Goal: Find contact information: Find contact information

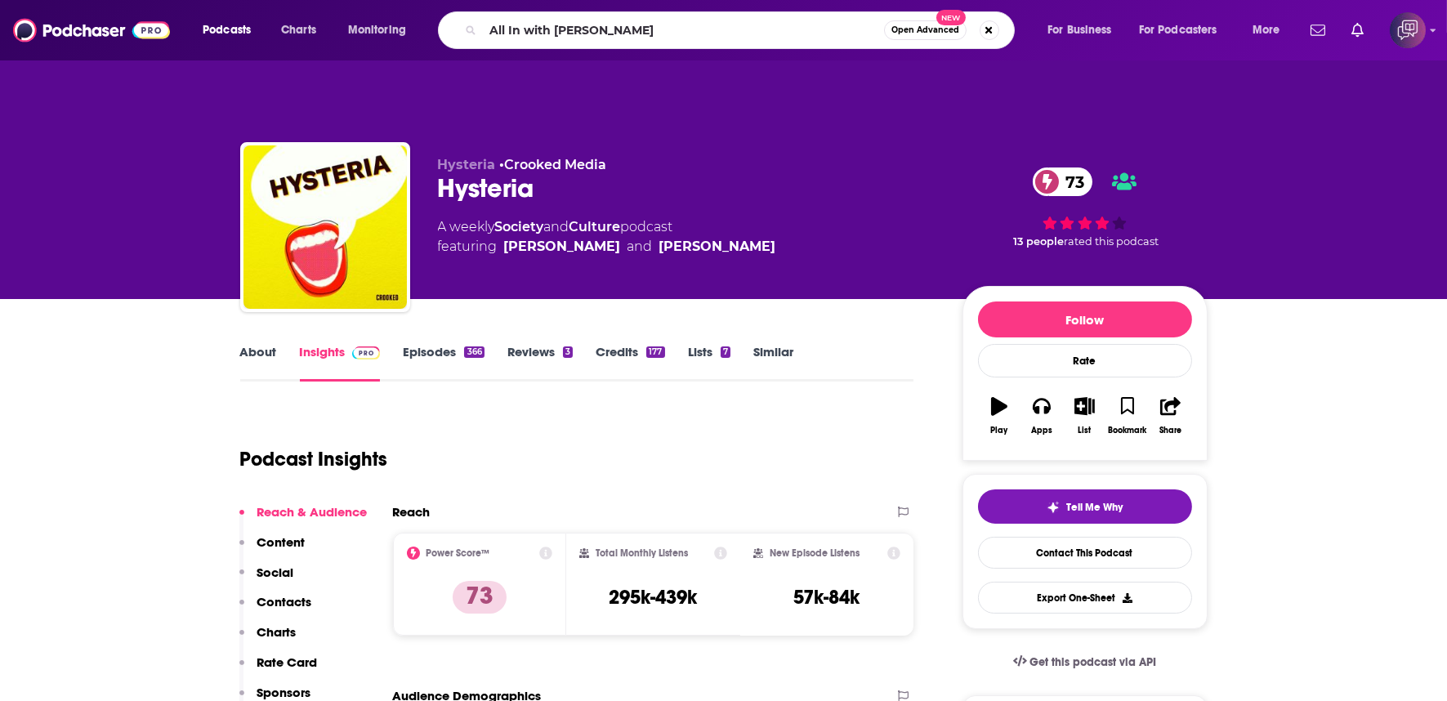
type input "All In with [PERSON_NAME]"
click at [926, 30] on span "Open Advanced" at bounding box center [925, 30] width 68 height 8
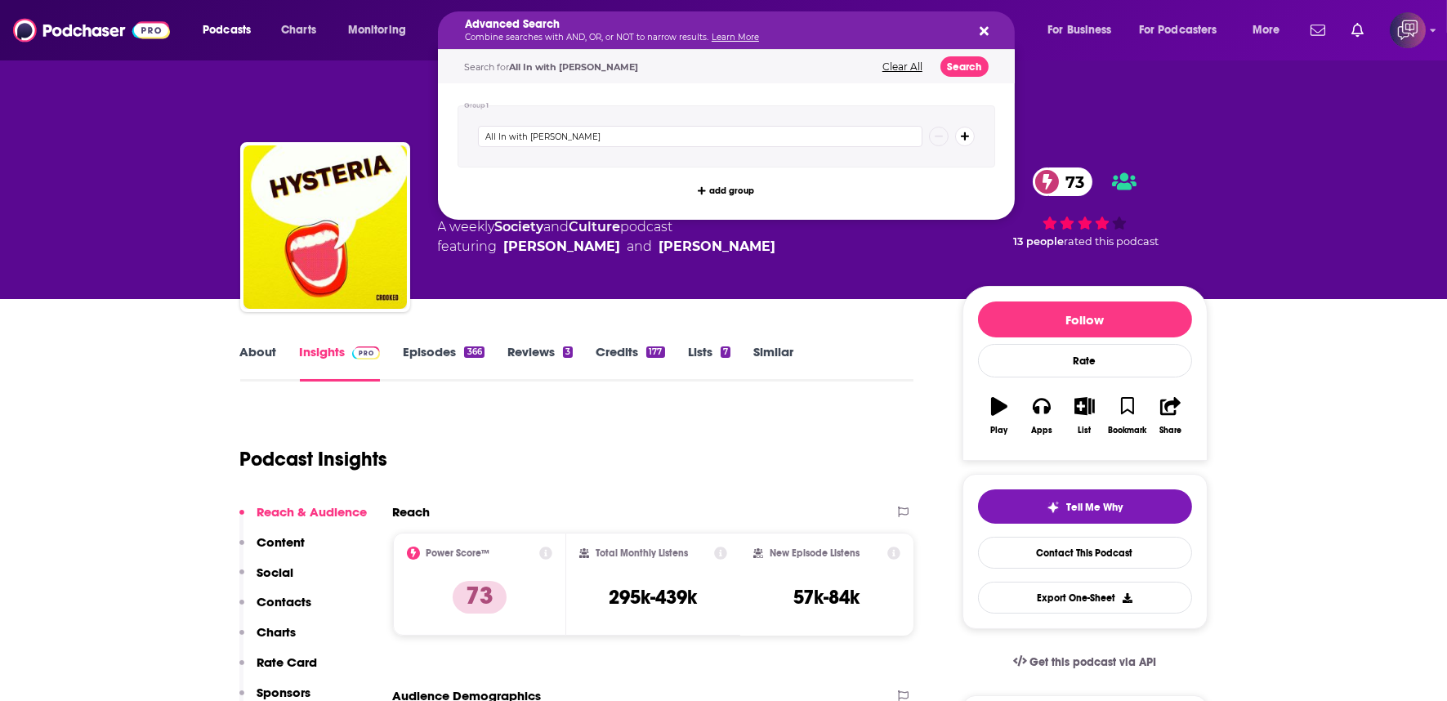
click at [972, 54] on div "Search for All In with [PERSON_NAME] Clear All Search" at bounding box center [726, 66] width 577 height 33
click at [973, 60] on button "Search" at bounding box center [964, 66] width 48 height 20
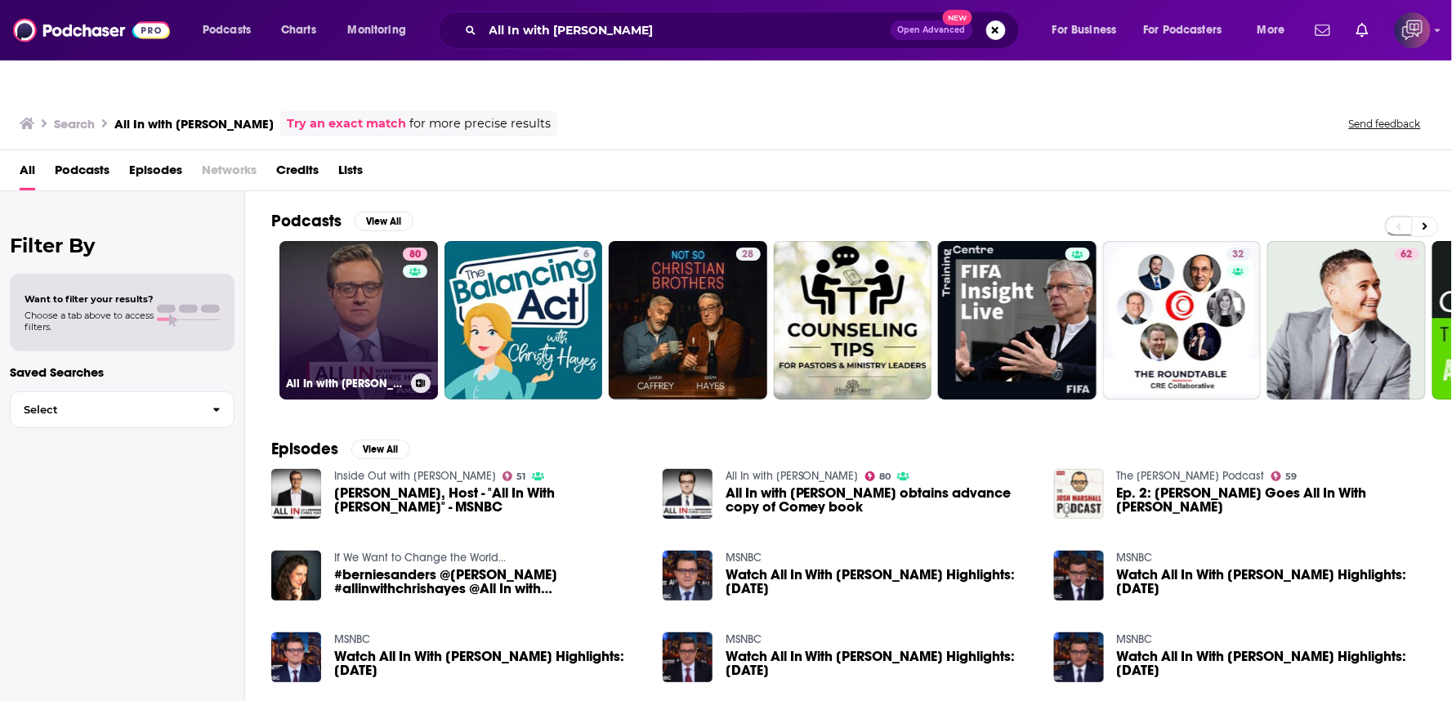
click at [395, 298] on link "80 All In with [PERSON_NAME]" at bounding box center [358, 320] width 158 height 158
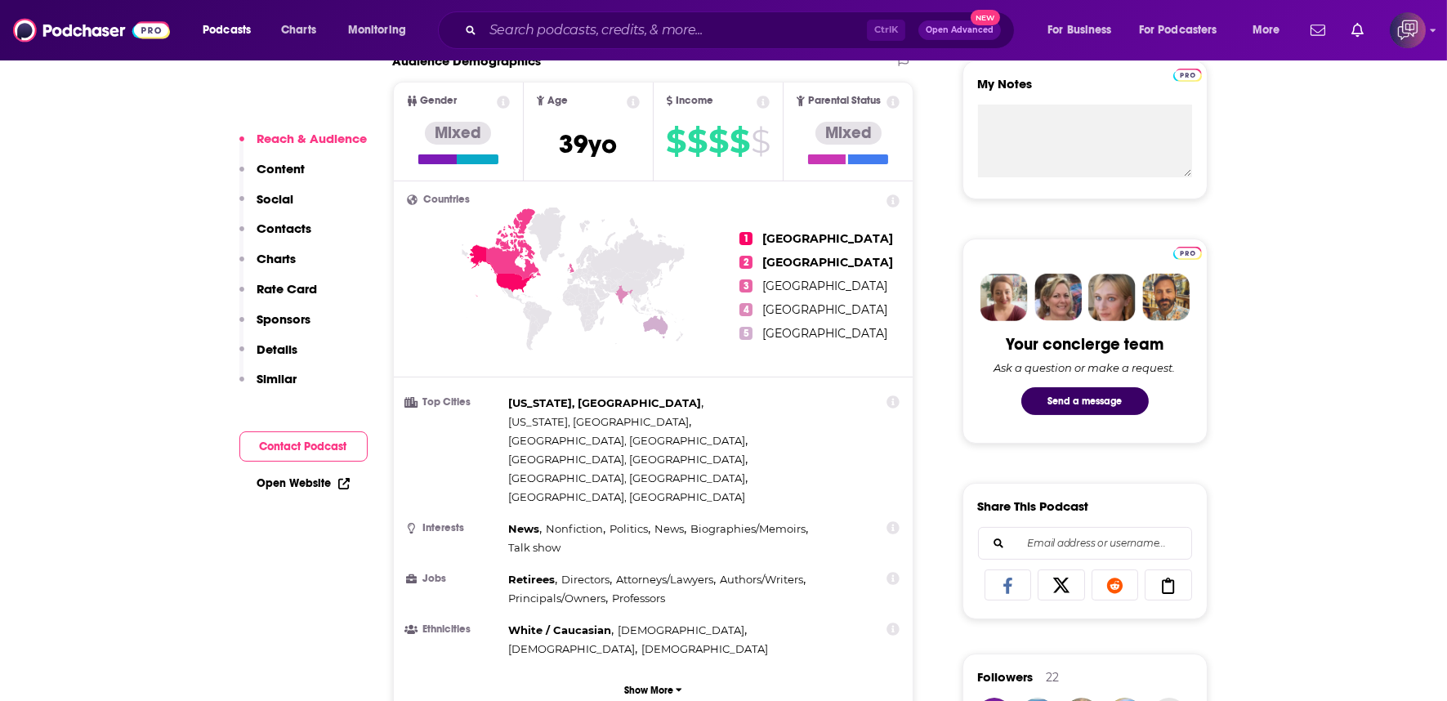
scroll to position [1089, 0]
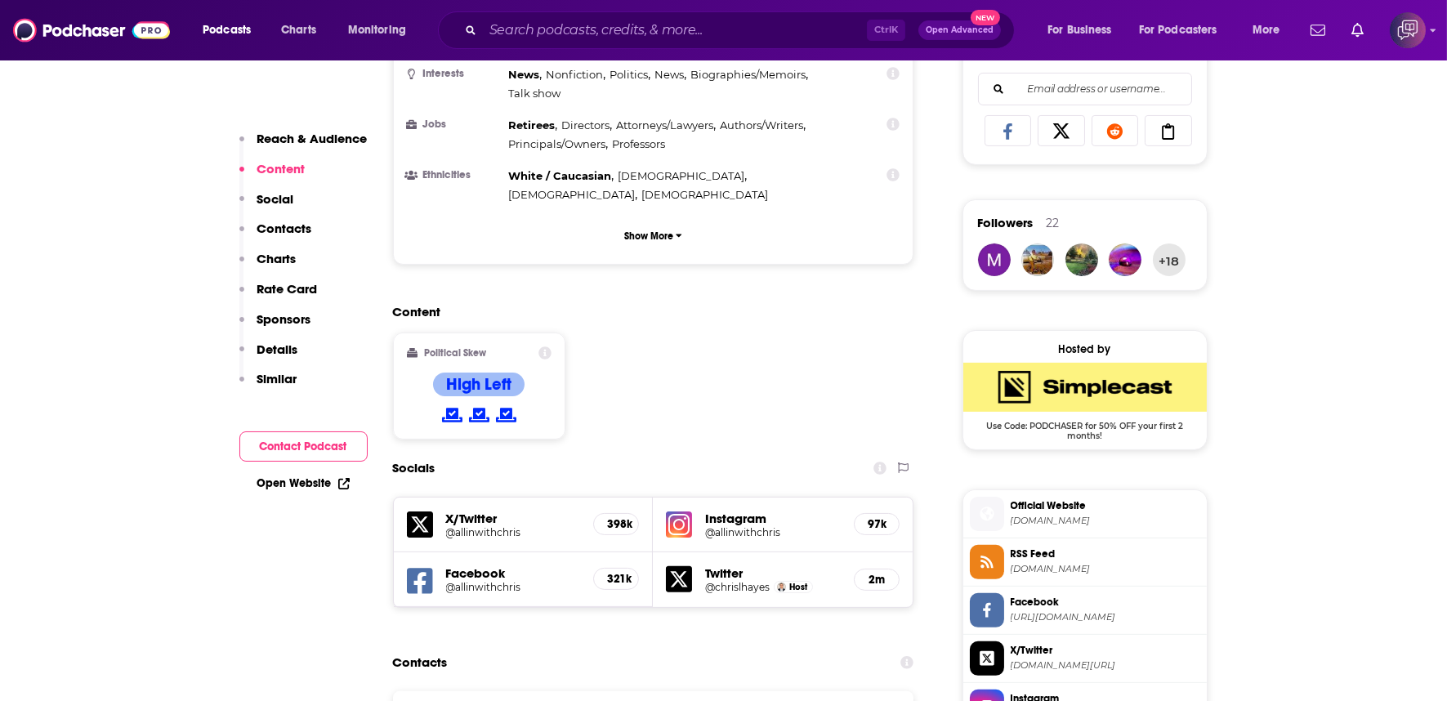
click at [438, 552] on div "Facebook @allinwithchris 321k" at bounding box center [524, 579] width 260 height 55
click at [458, 581] on h5 "@allinwithchris" at bounding box center [513, 587] width 135 height 12
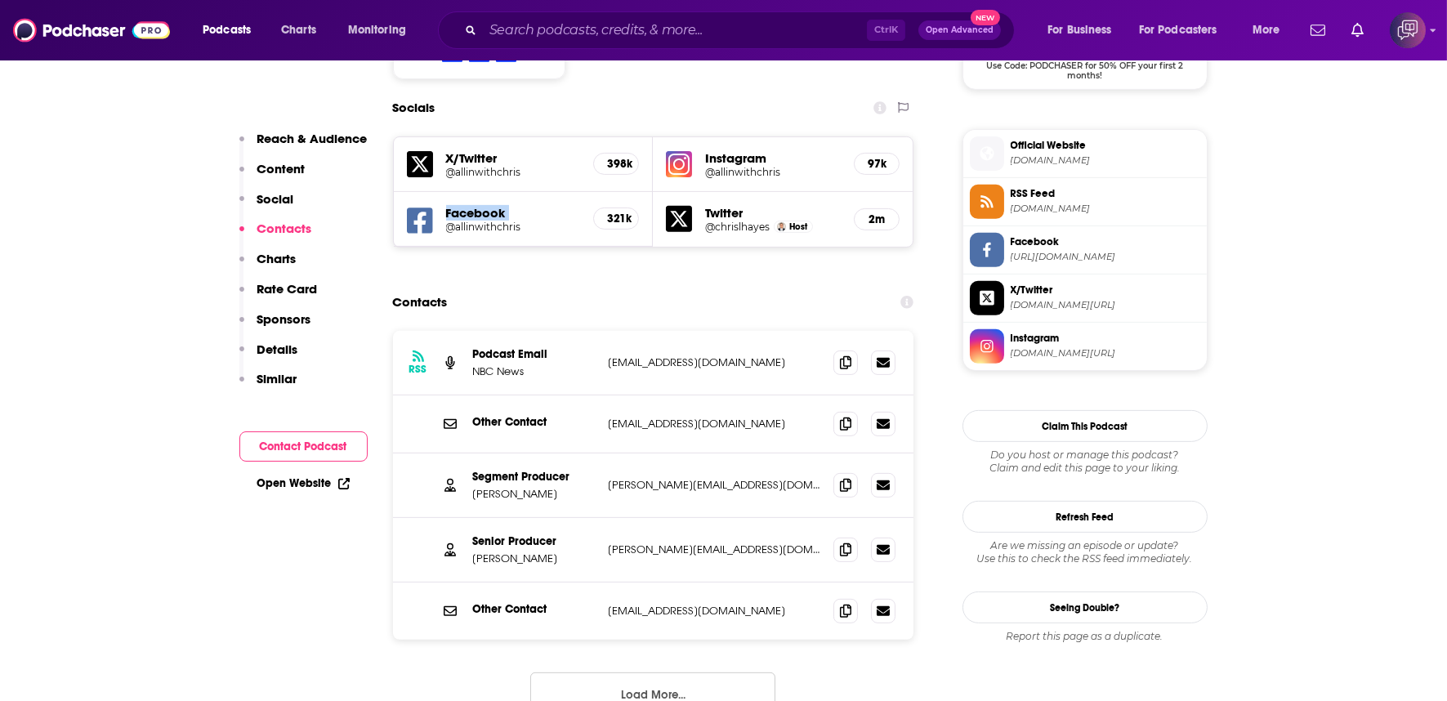
scroll to position [1452, 0]
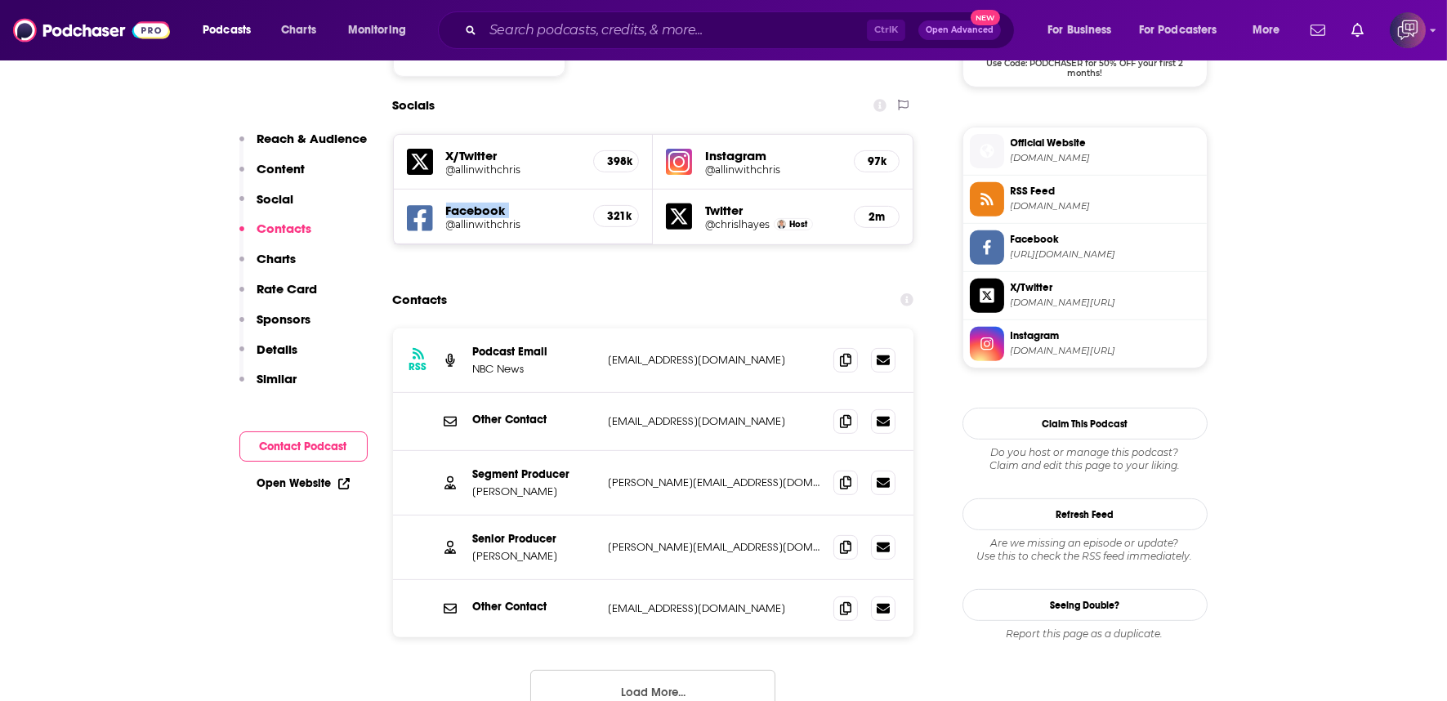
click at [659, 670] on button "Load More..." at bounding box center [652, 692] width 245 height 44
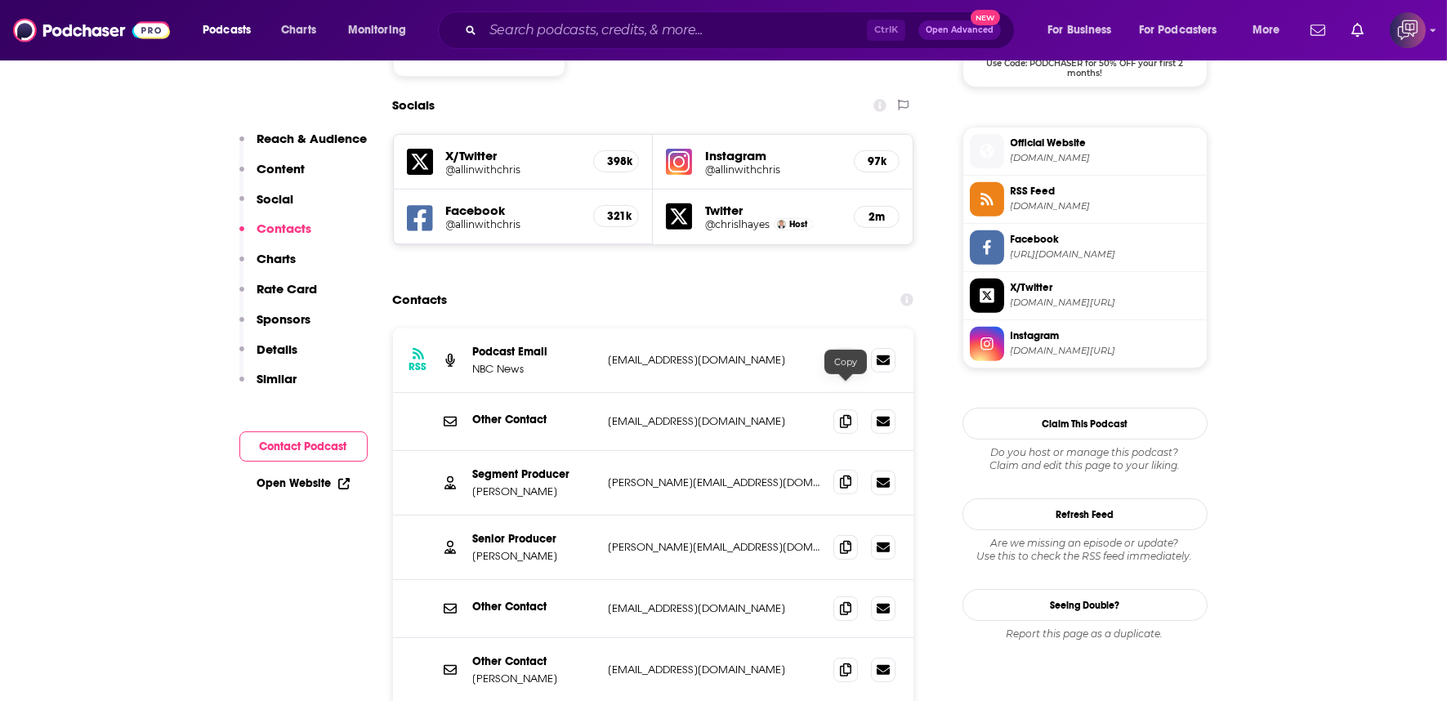
click at [843, 475] on icon at bounding box center [845, 481] width 11 height 13
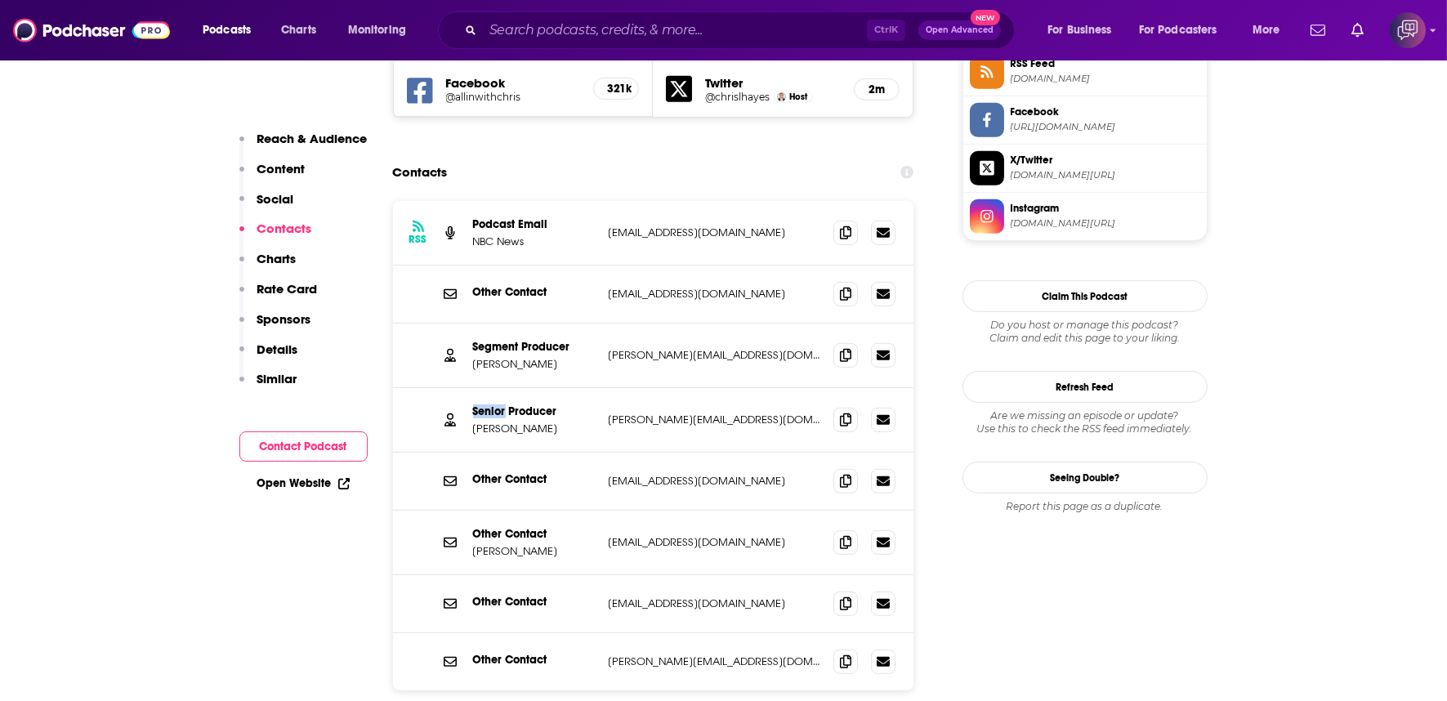
scroll to position [1634, 0]
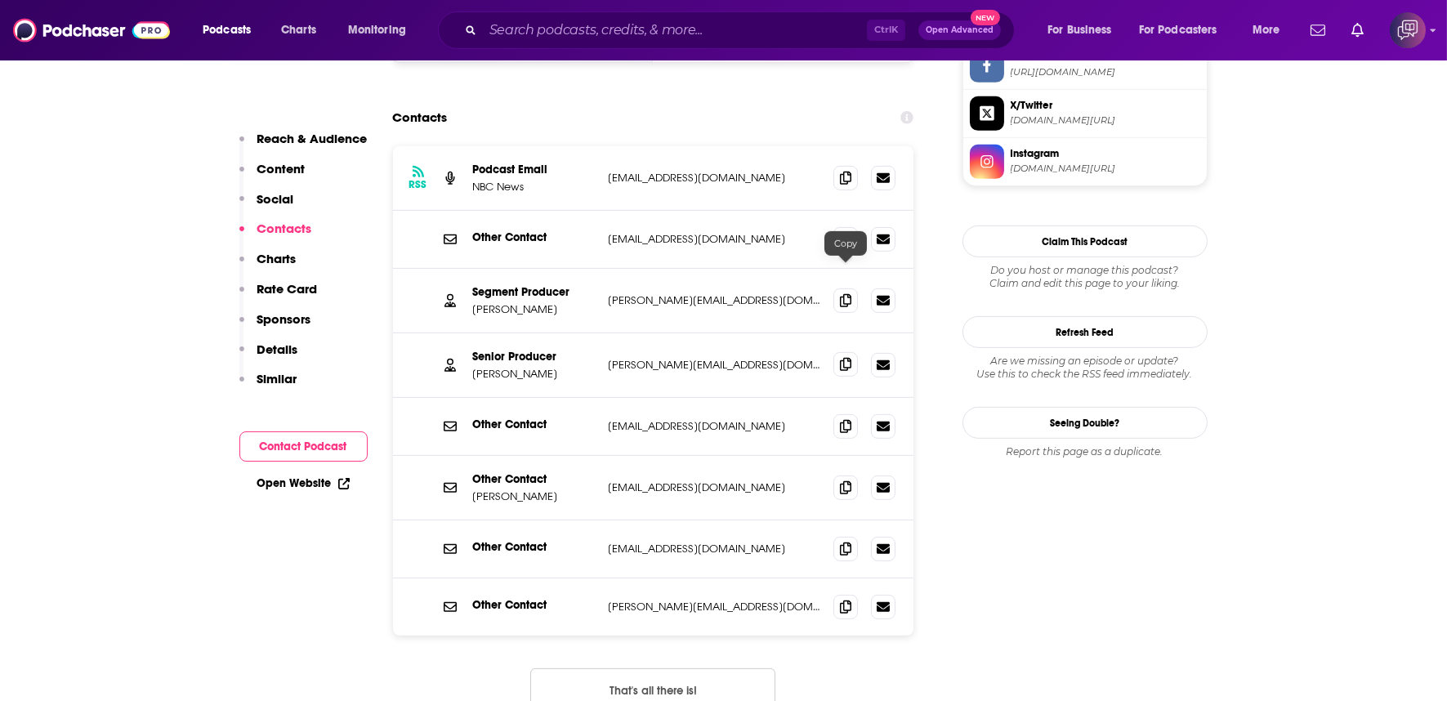
click at [845, 358] on icon at bounding box center [845, 364] width 11 height 13
